Goal: Transaction & Acquisition: Purchase product/service

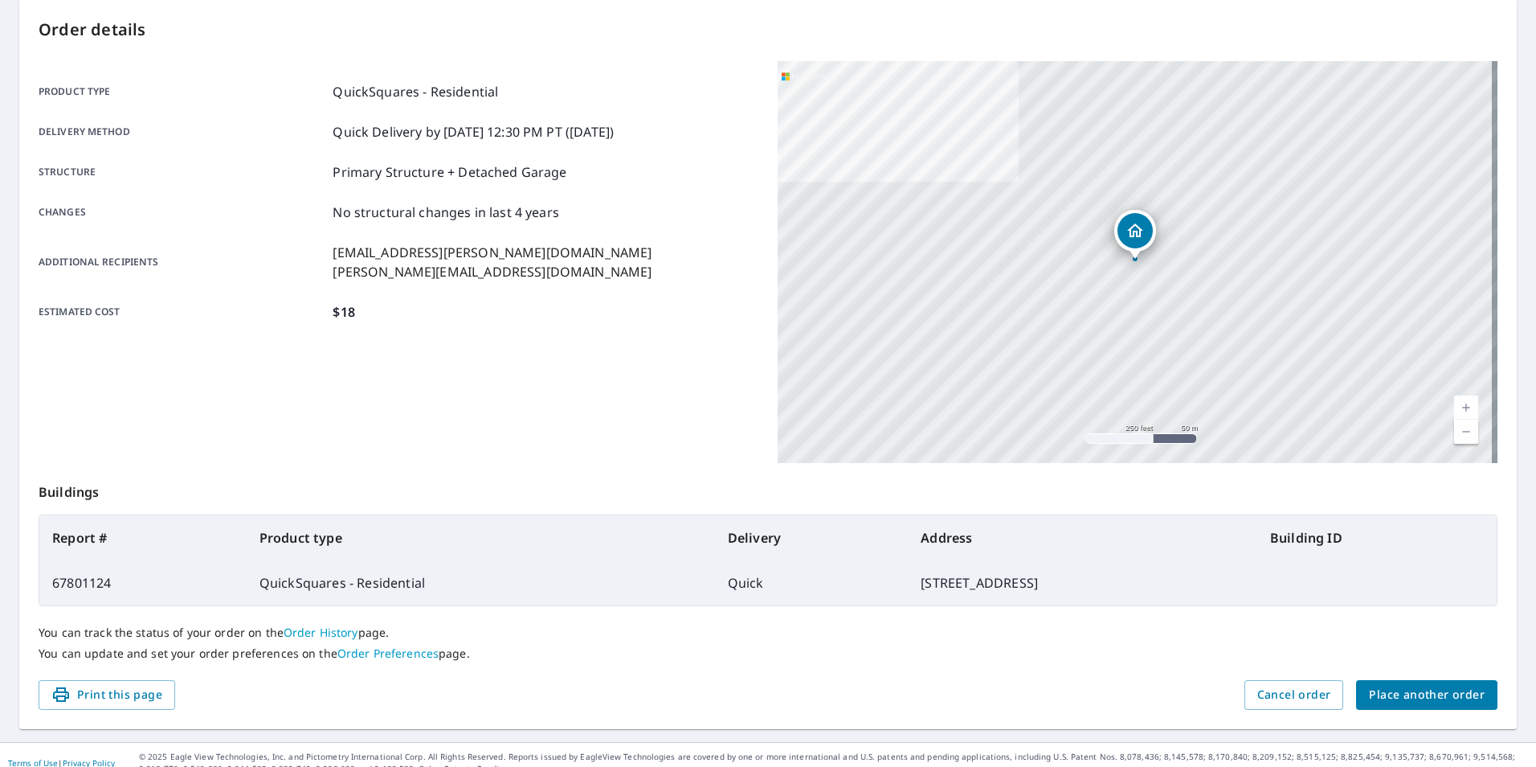
scroll to position [179, 0]
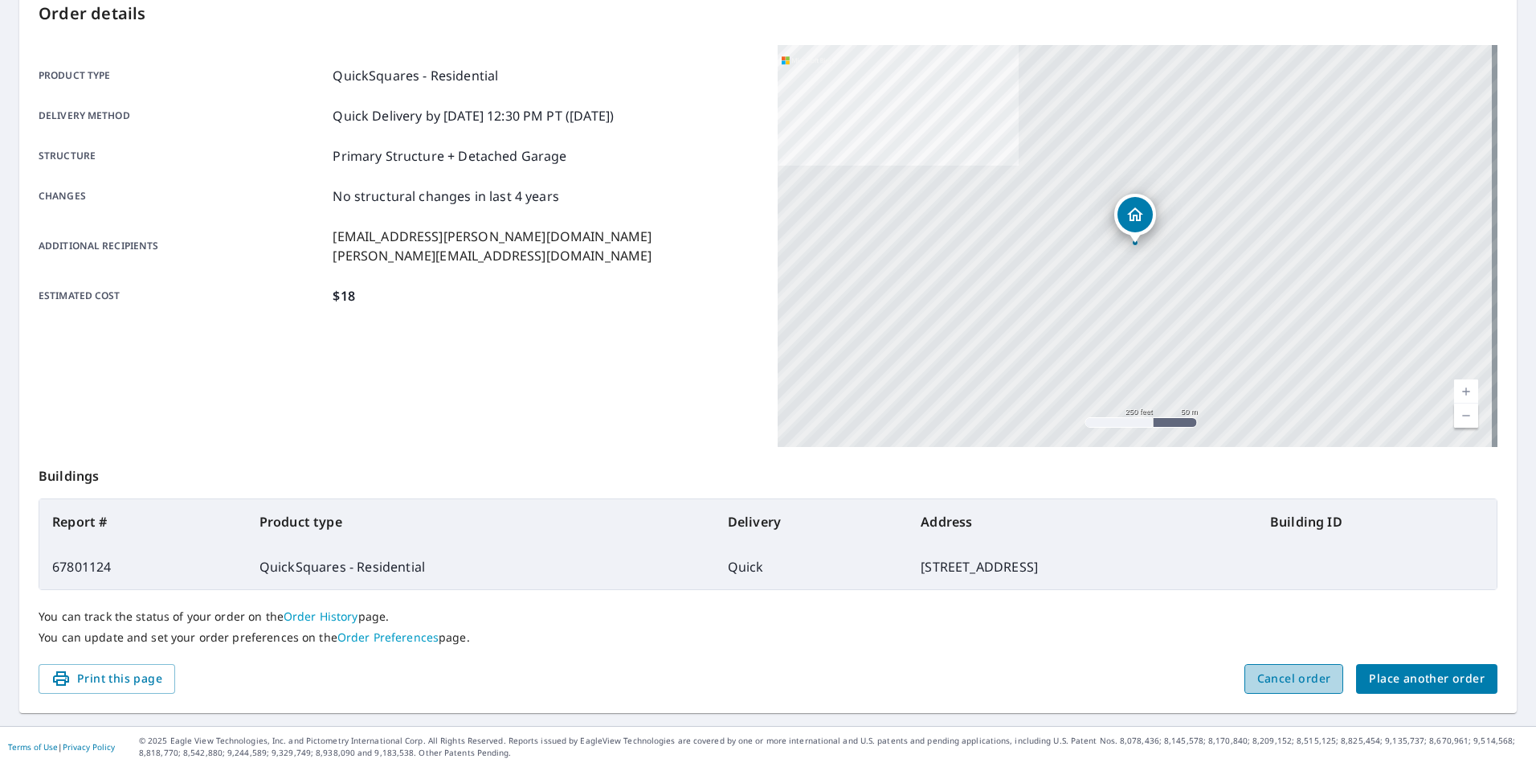
click at [1275, 678] on span "Cancel order" at bounding box center [1295, 679] width 74 height 20
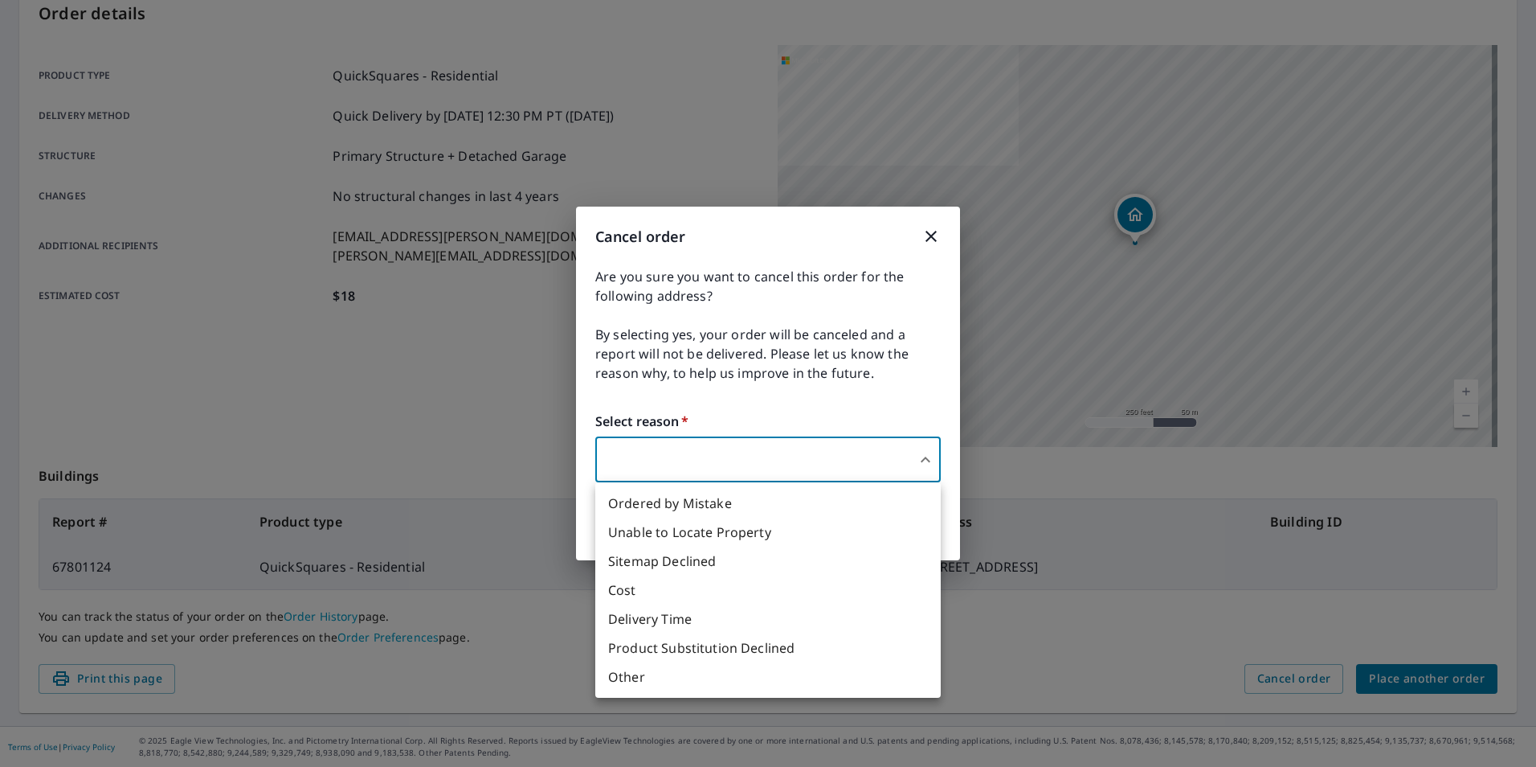
click at [922, 456] on body "JP JP Dashboard Order History Order JP Order Submitted Order details Product ty…" at bounding box center [768, 383] width 1536 height 767
click at [830, 526] on li "Unable to Locate Property" at bounding box center [768, 531] width 346 height 29
type input "31"
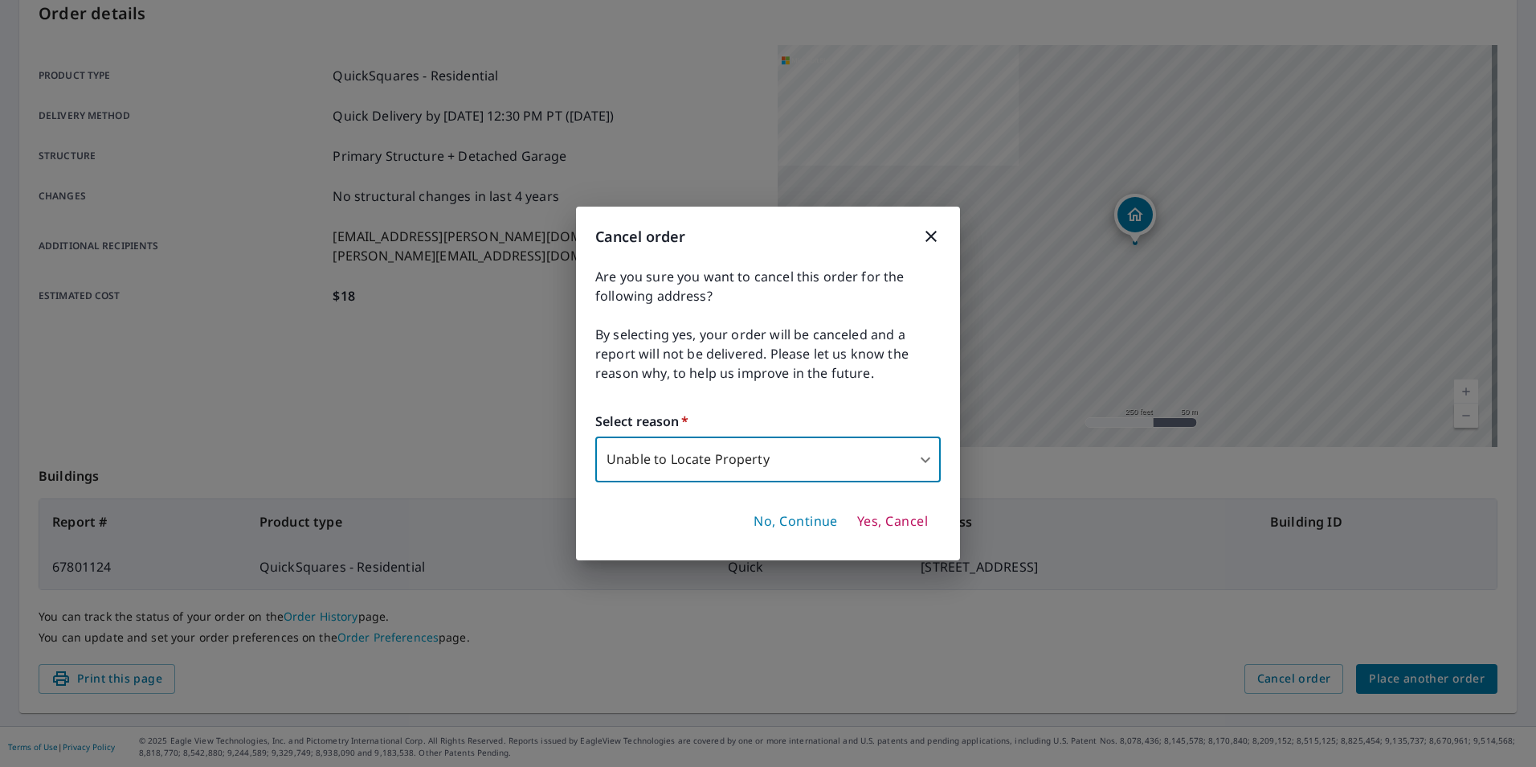
click at [877, 522] on span "Yes, Cancel" at bounding box center [892, 522] width 71 height 18
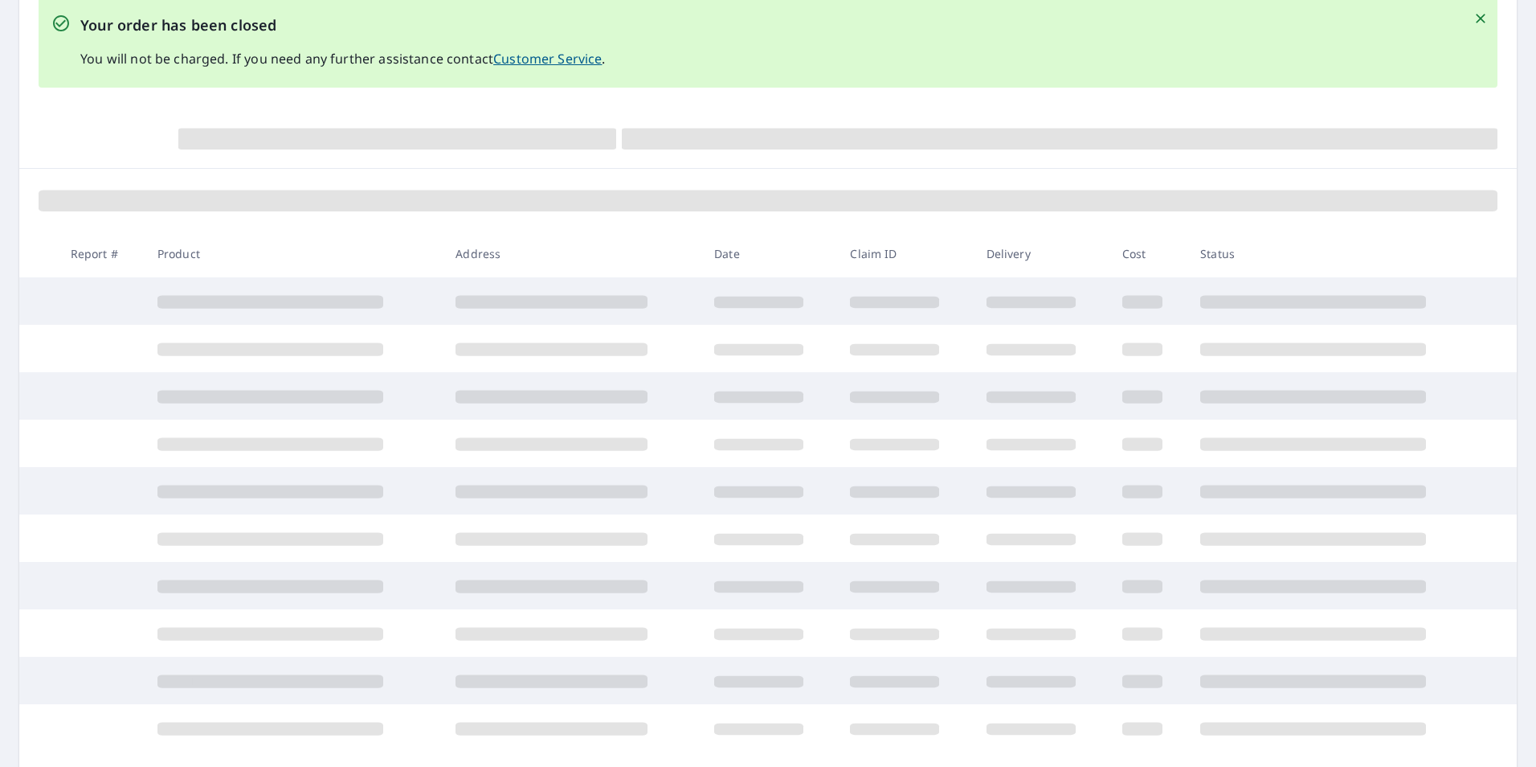
click at [1473, 14] on icon "Close" at bounding box center [1481, 18] width 16 height 16
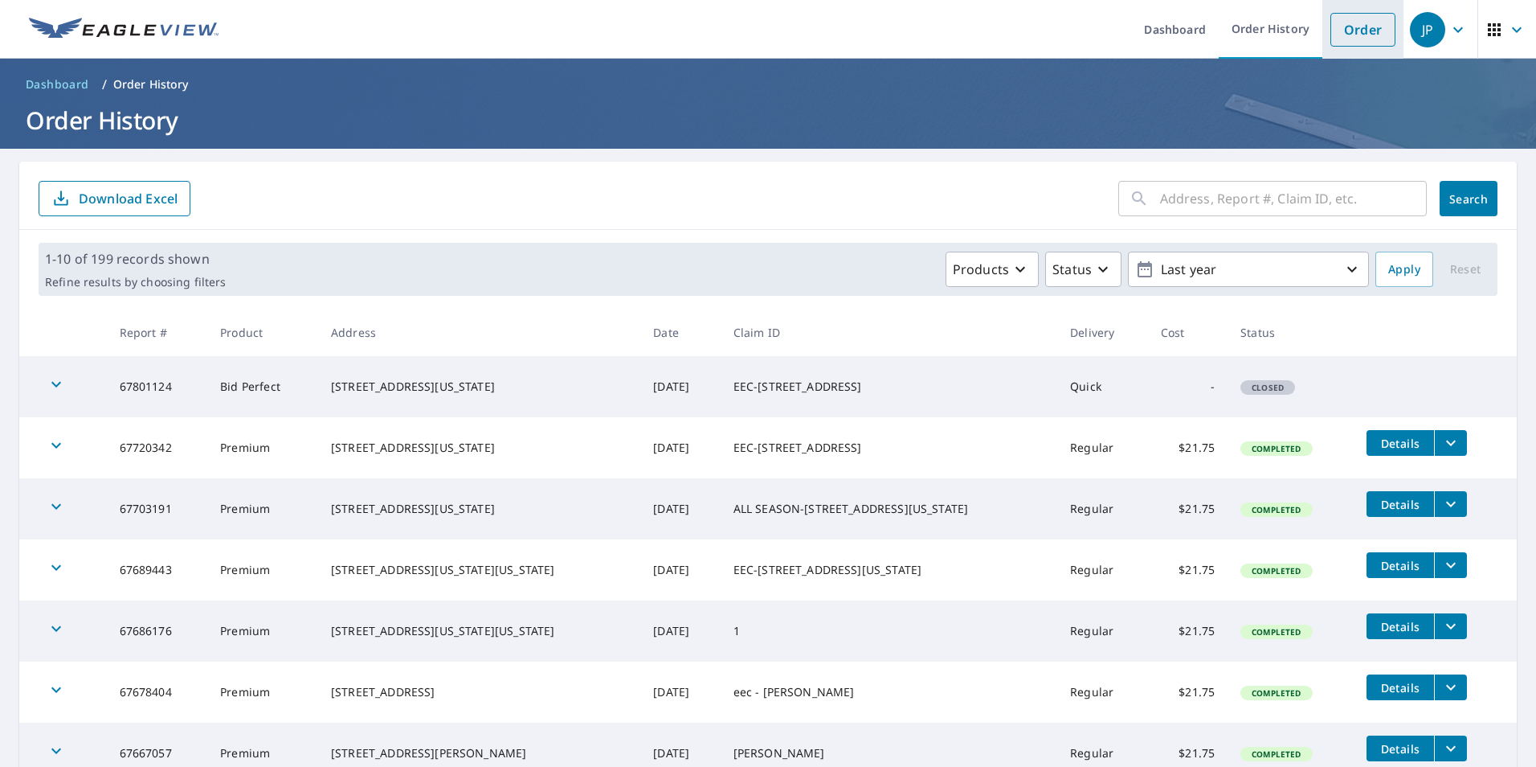
click at [1350, 28] on link "Order" at bounding box center [1363, 30] width 65 height 34
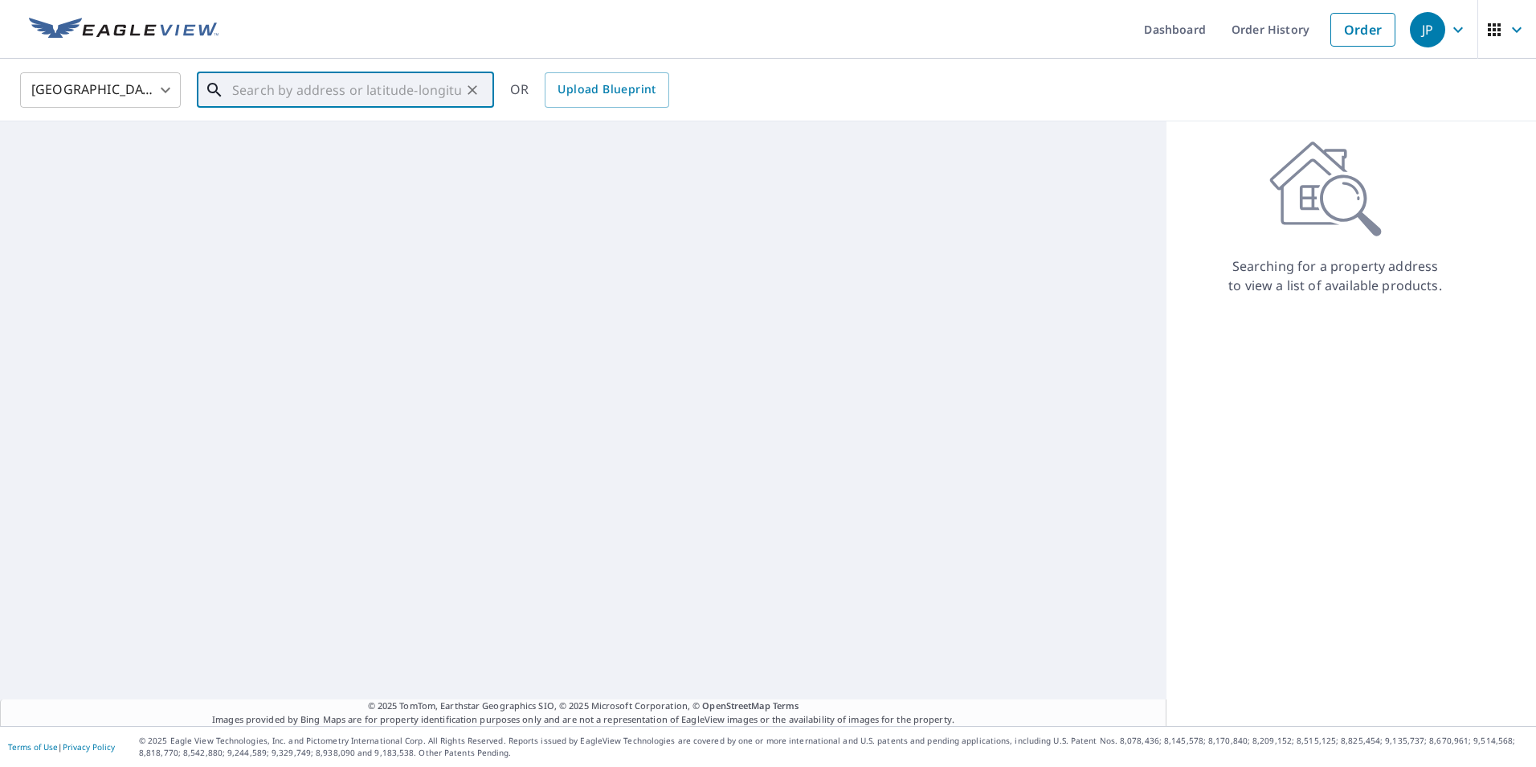
click at [327, 96] on input "text" at bounding box center [346, 89] width 229 height 45
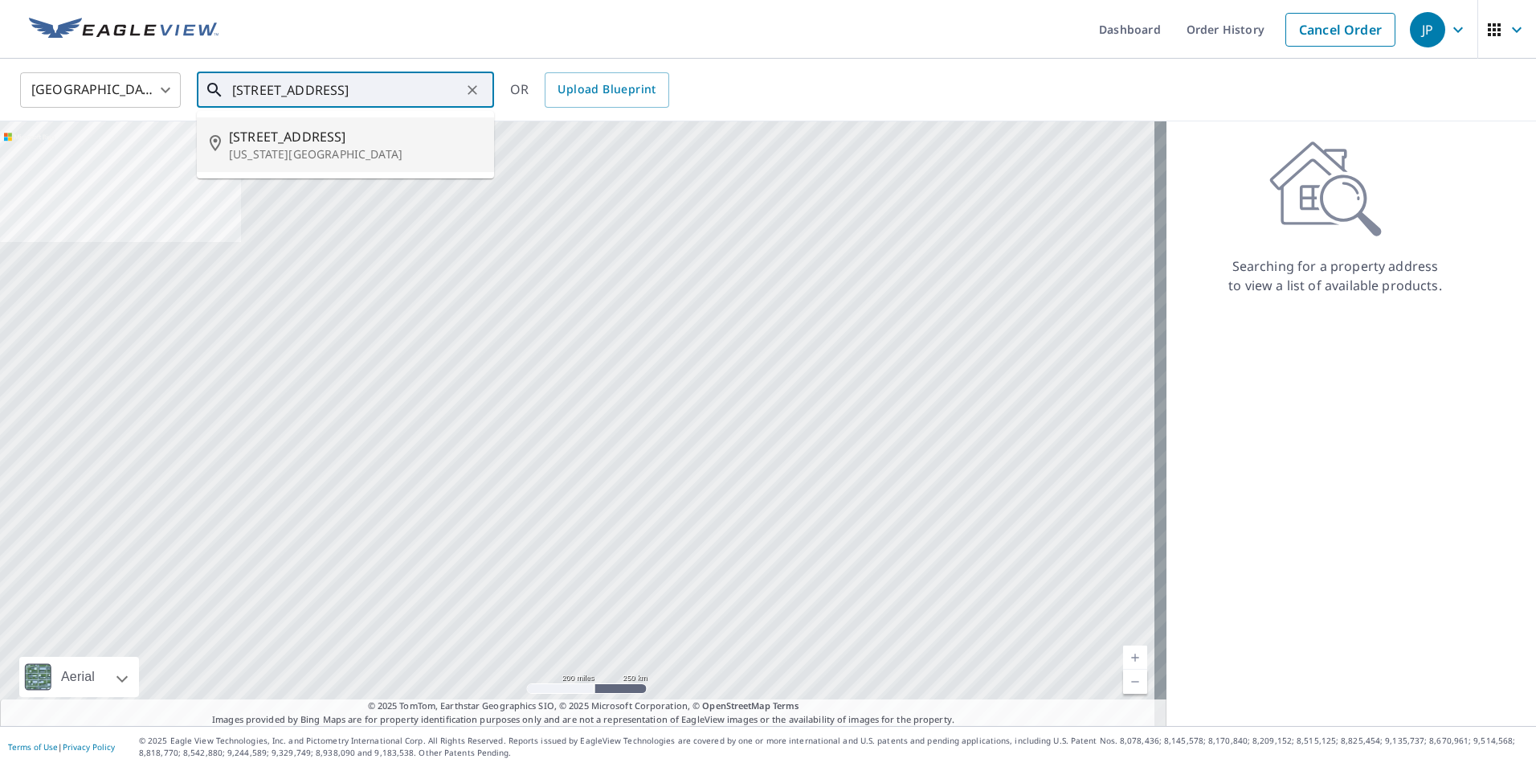
click at [346, 138] on span "[STREET_ADDRESS]" at bounding box center [355, 136] width 252 height 19
type input "[STREET_ADDRESS][US_STATE]"
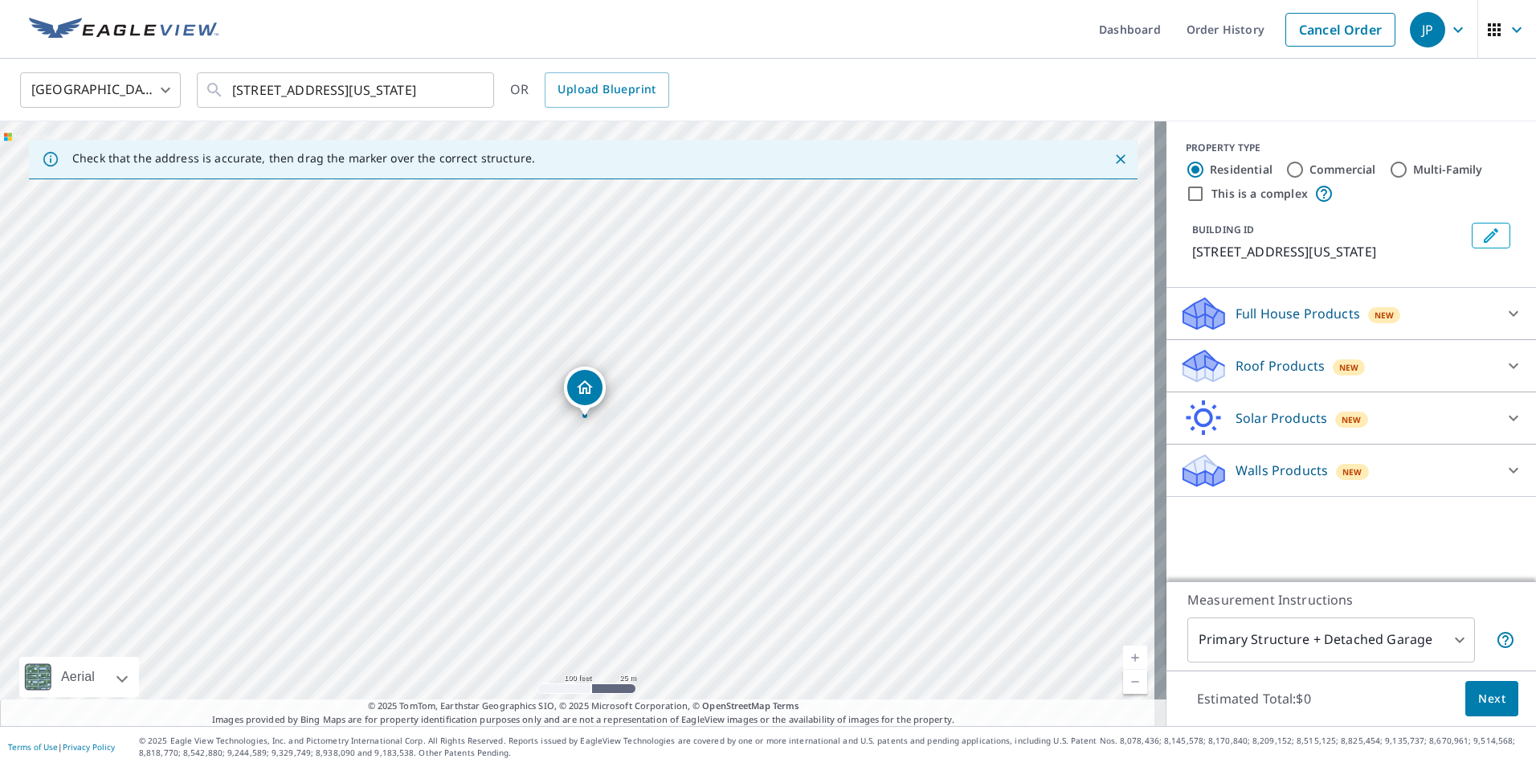
click at [1239, 365] on p "Roof Products" at bounding box center [1280, 365] width 89 height 19
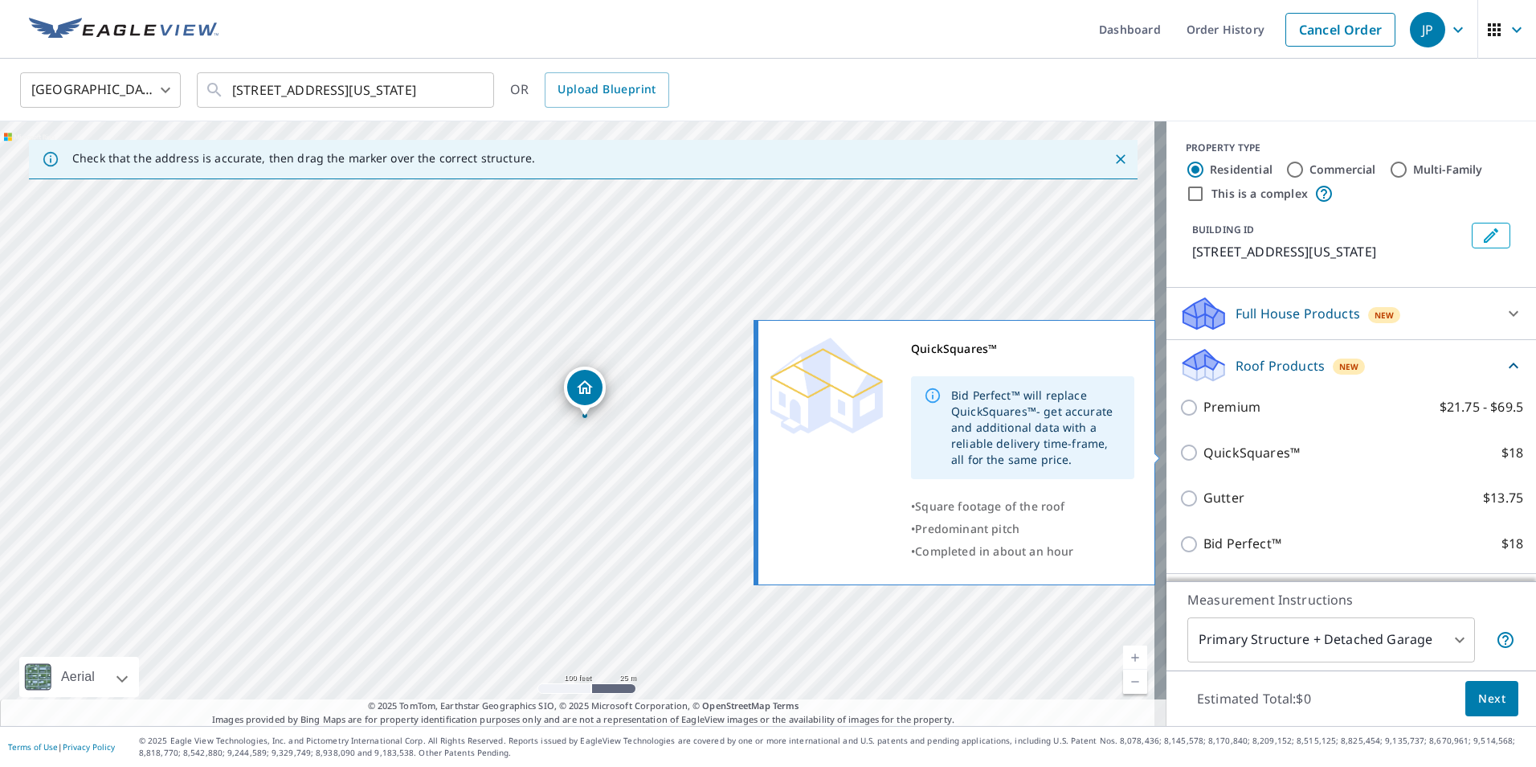
click at [1180, 448] on input "QuickSquares™ $18" at bounding box center [1192, 452] width 24 height 19
checkbox input "true"
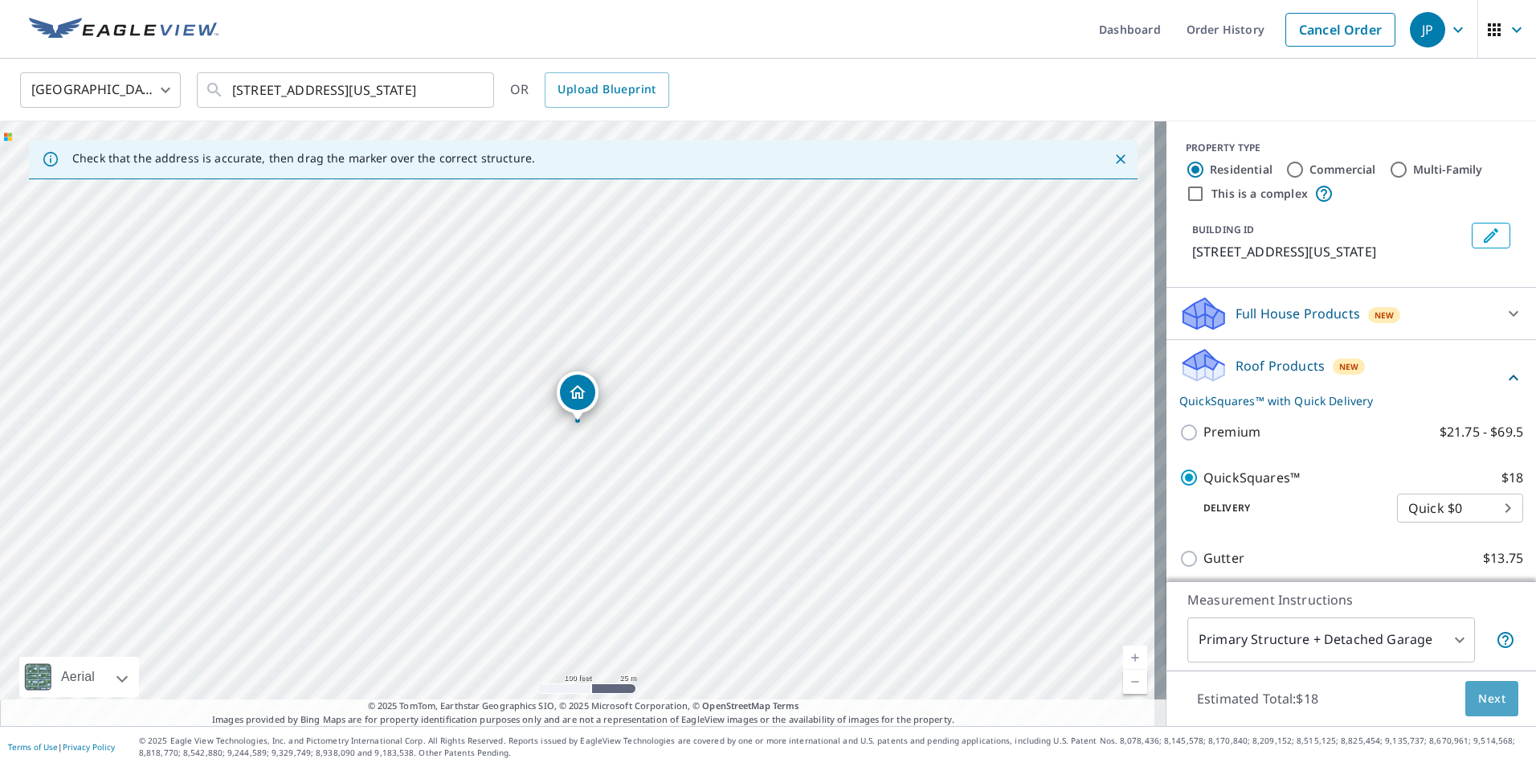
click at [1487, 701] on span "Next" at bounding box center [1492, 699] width 27 height 20
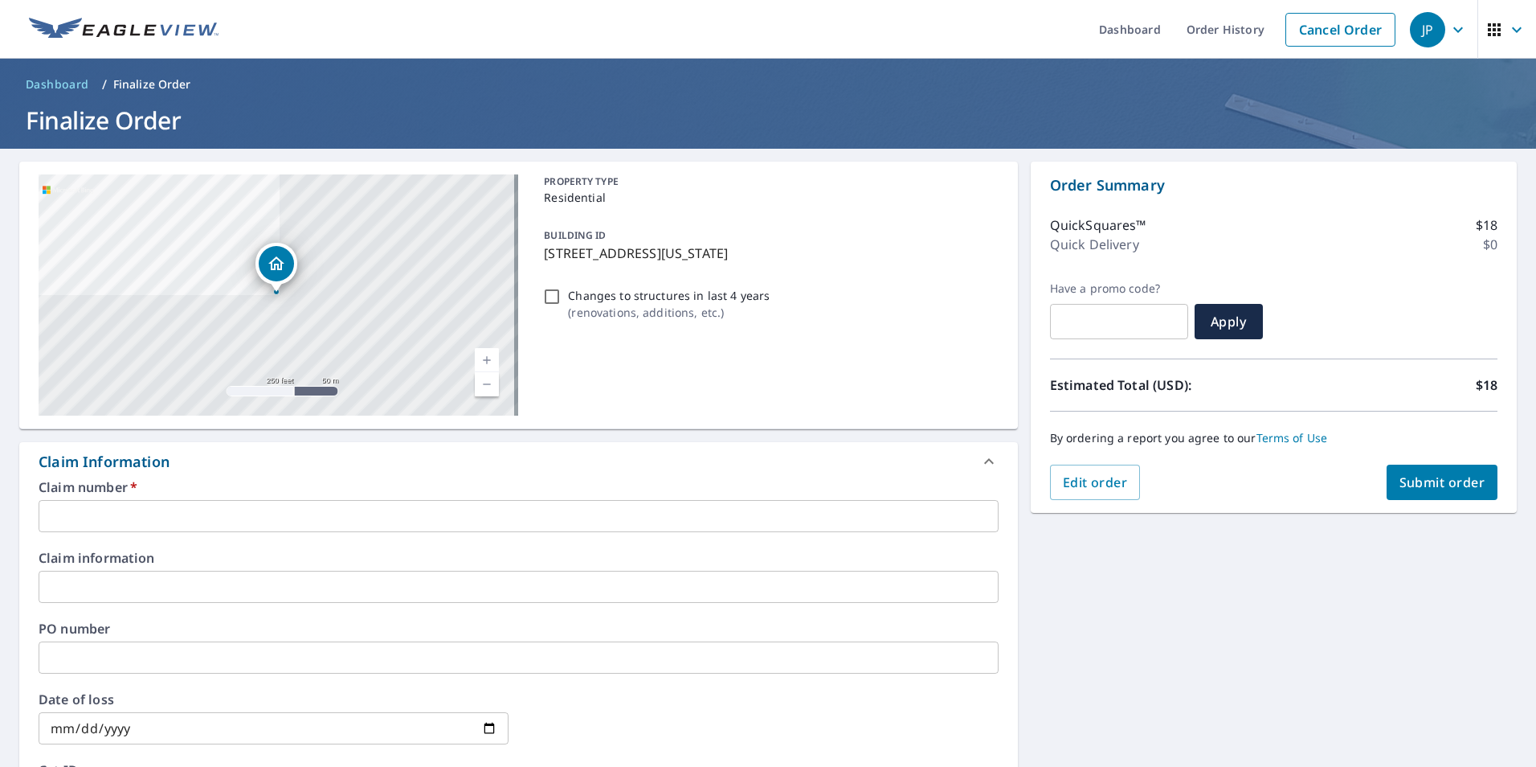
click at [112, 521] on input "text" at bounding box center [519, 516] width 960 height 32
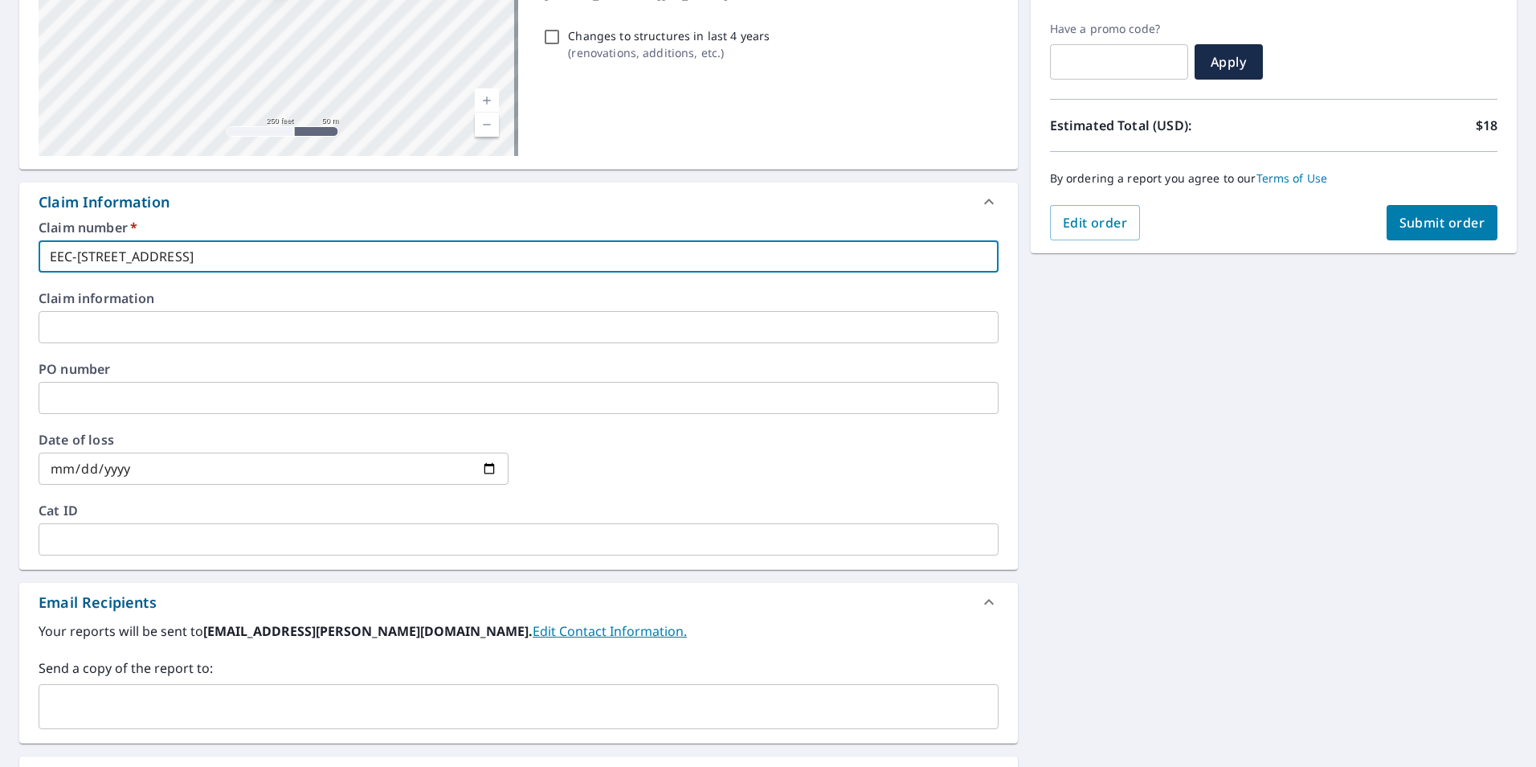
scroll to position [321, 0]
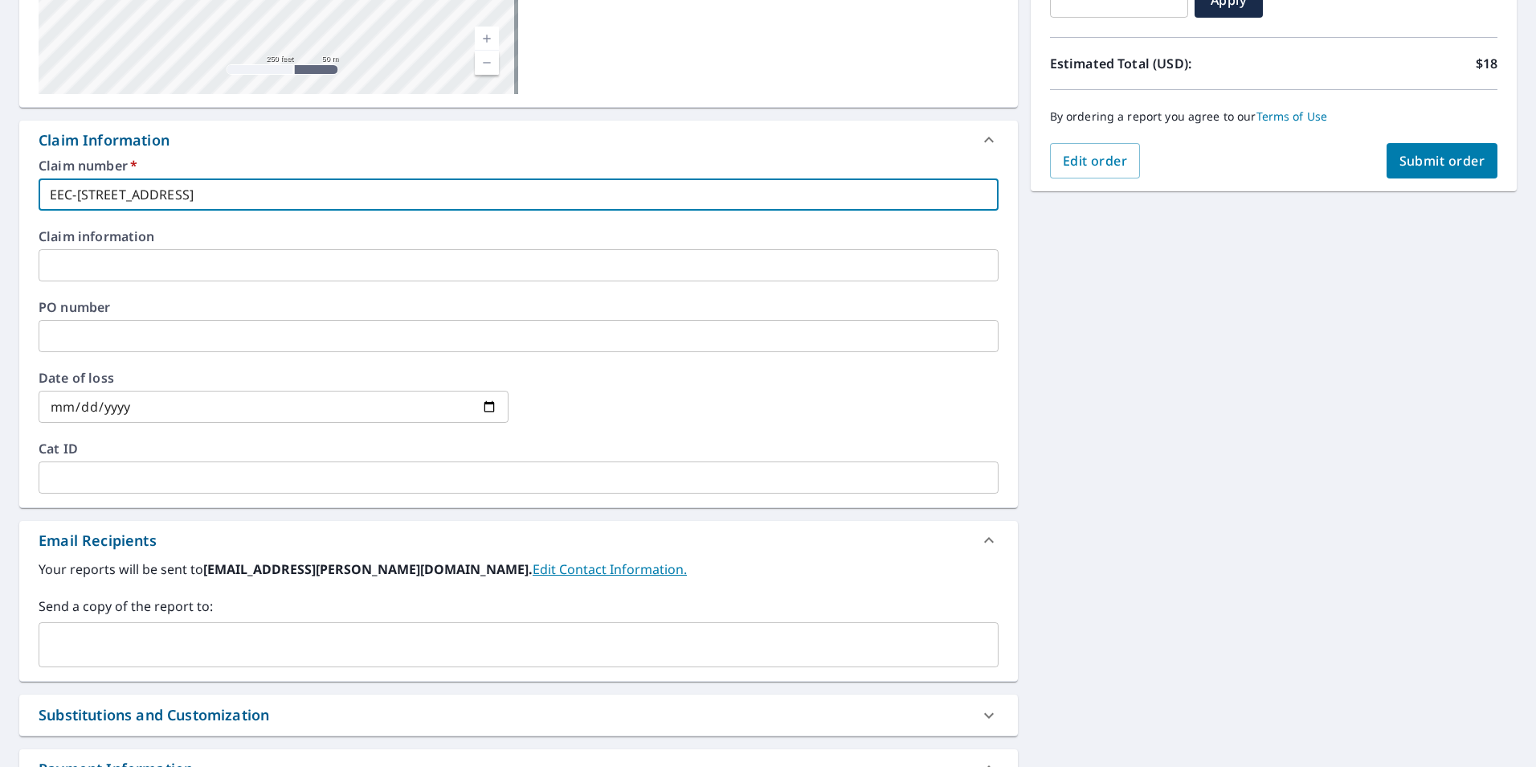
type input "EEC-[STREET_ADDRESS]"
click at [145, 636] on input "text" at bounding box center [507, 644] width 922 height 31
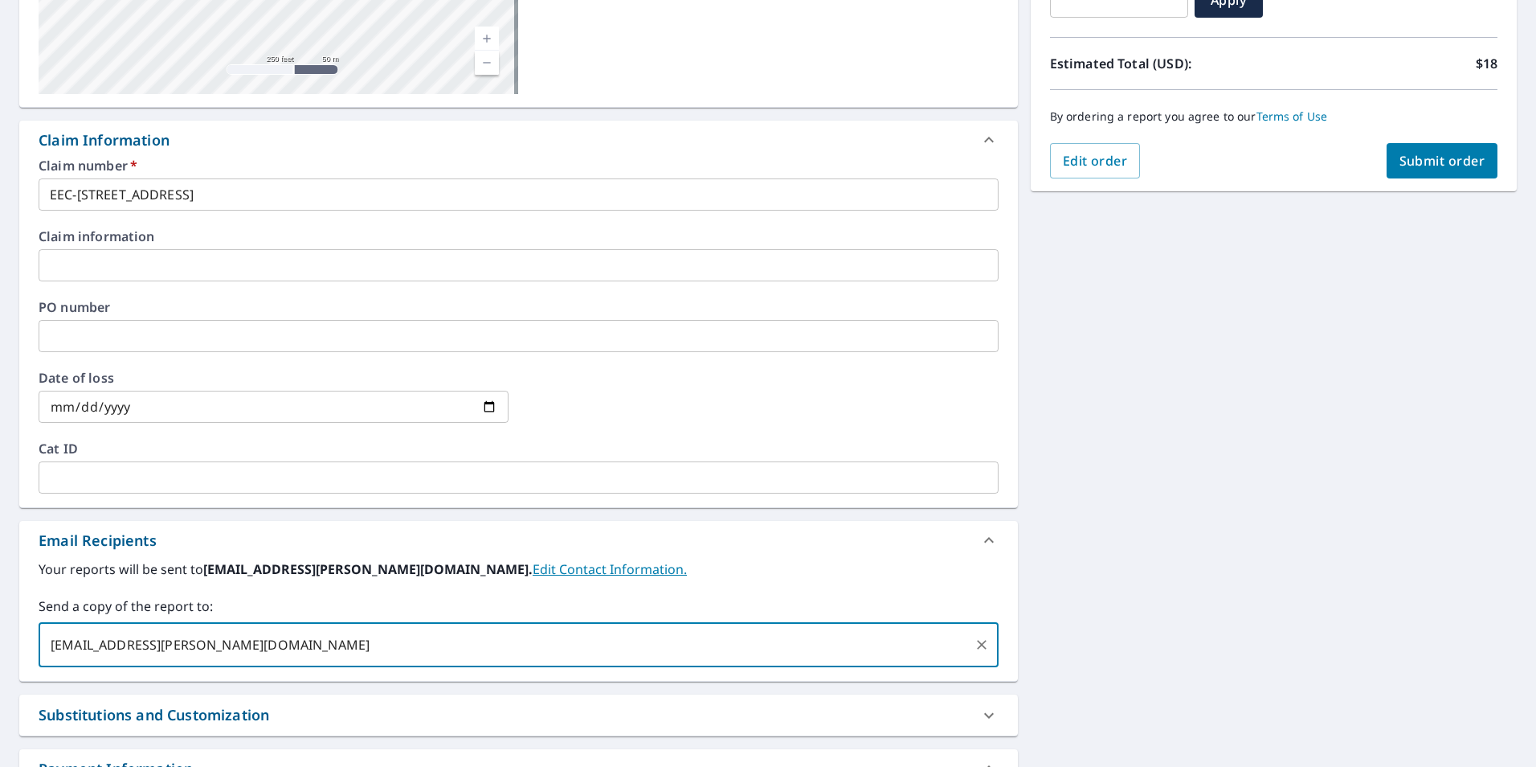
type input "[EMAIL_ADDRESS][PERSON_NAME][DOMAIN_NAME]"
type input "[PERSON_NAME][EMAIL_ADDRESS][DOMAIN_NAME]"
click at [1415, 154] on span "Submit order" at bounding box center [1443, 161] width 86 height 18
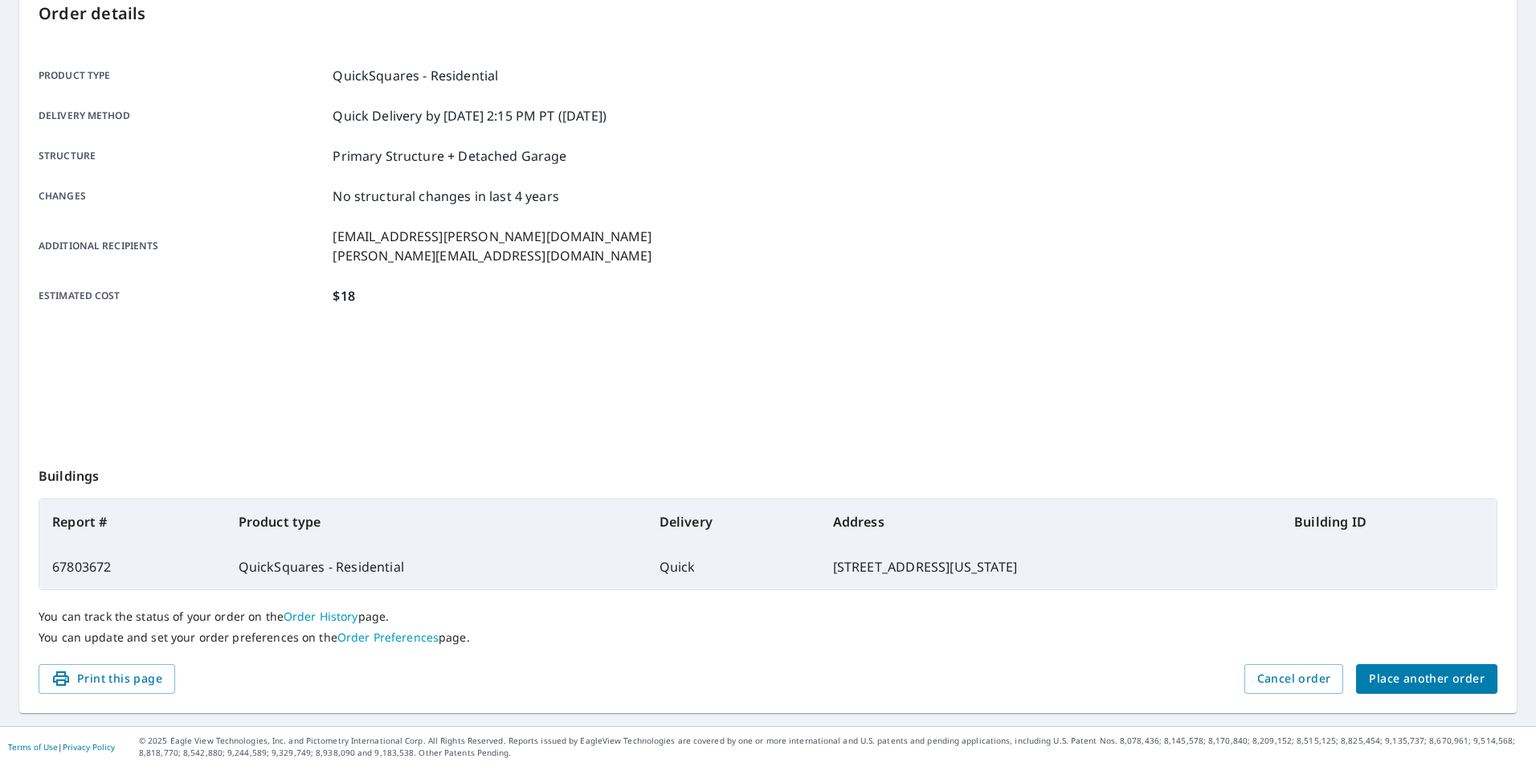
scroll to position [179, 0]
